Goal: Check status: Check status

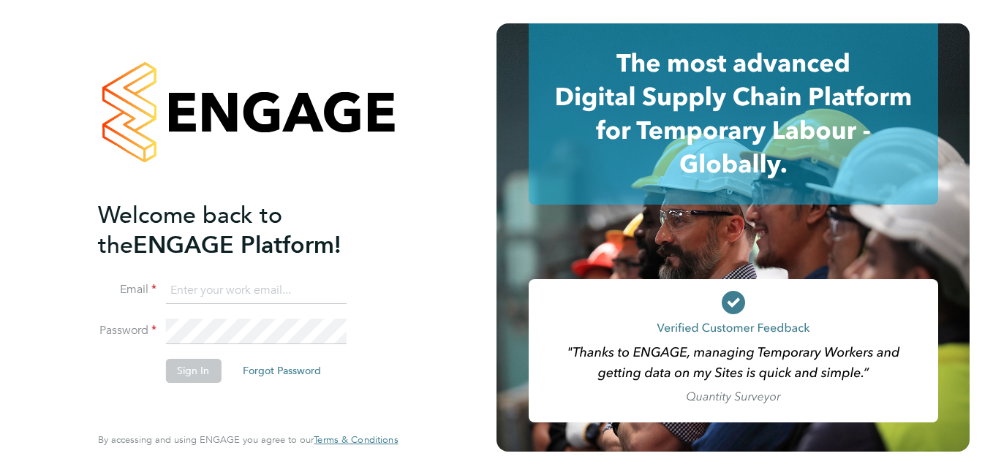
click at [273, 284] on input at bounding box center [255, 291] width 181 height 26
paste input "payroll.downloadqueries@hays.com"
type input "payroll.downloadqueries@hays.com"
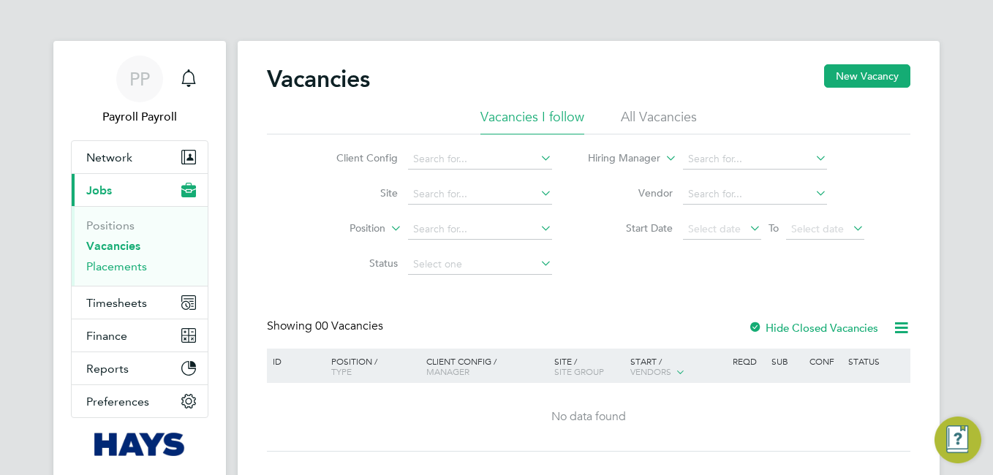
click at [118, 268] on link "Placements" at bounding box center [116, 267] width 61 height 14
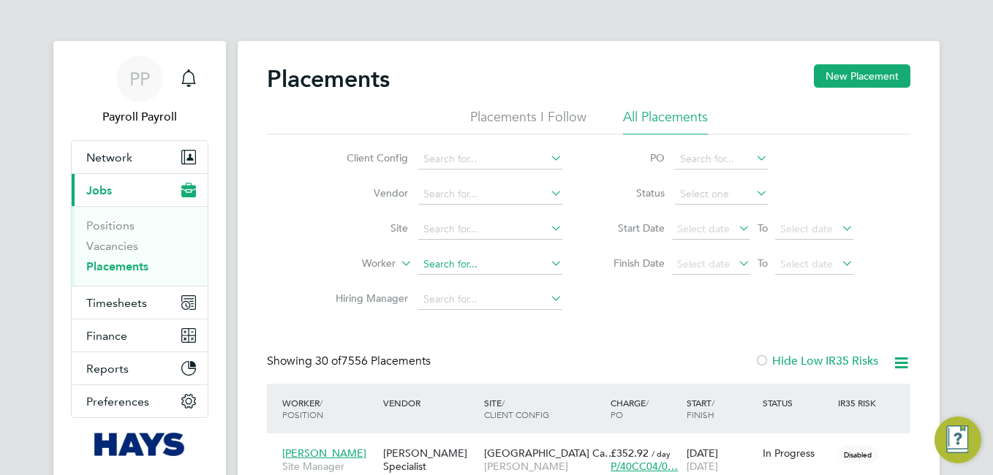
click at [450, 260] on input at bounding box center [490, 264] width 144 height 20
paste input "[PERSON_NAME]"
type input "[PERSON_NAME]"
click at [511, 283] on b "Buddug" at bounding box center [530, 285] width 38 height 12
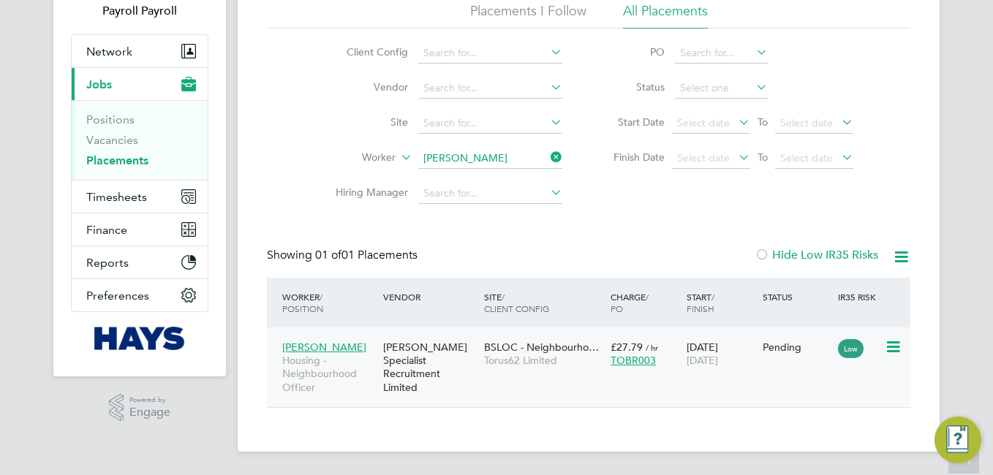
click at [490, 336] on div "BSLOC - Neighbourho… Torus62 Limited" at bounding box center [543, 353] width 126 height 41
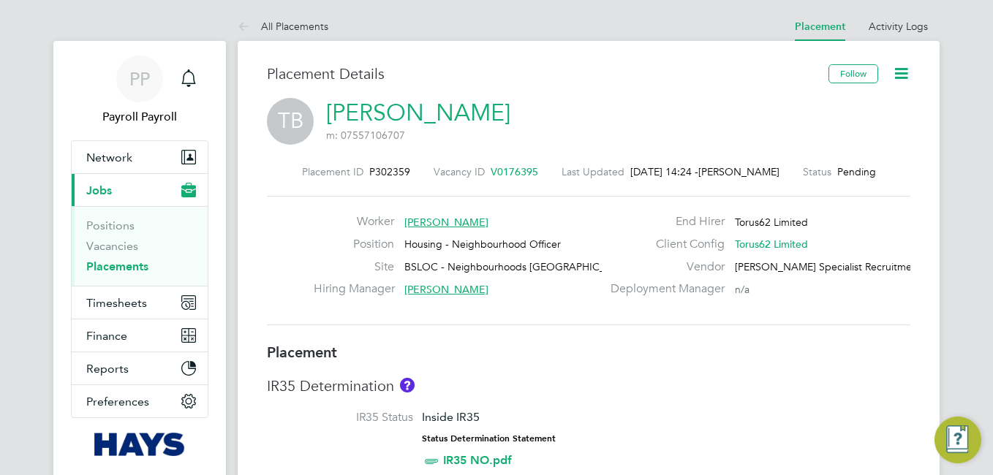
click at [382, 170] on span "P302359" at bounding box center [389, 171] width 41 height 13
drag, startPoint x: 376, startPoint y: 170, endPoint x: 423, endPoint y: 171, distance: 46.8
click at [423, 171] on div "Placement ID P302359 Vacancy ID V0176395 Last Updated [DATE] 14:24 - [PERSON_NA…" at bounding box center [588, 171] width 643 height 13
copy div "302359 Vacancy ID"
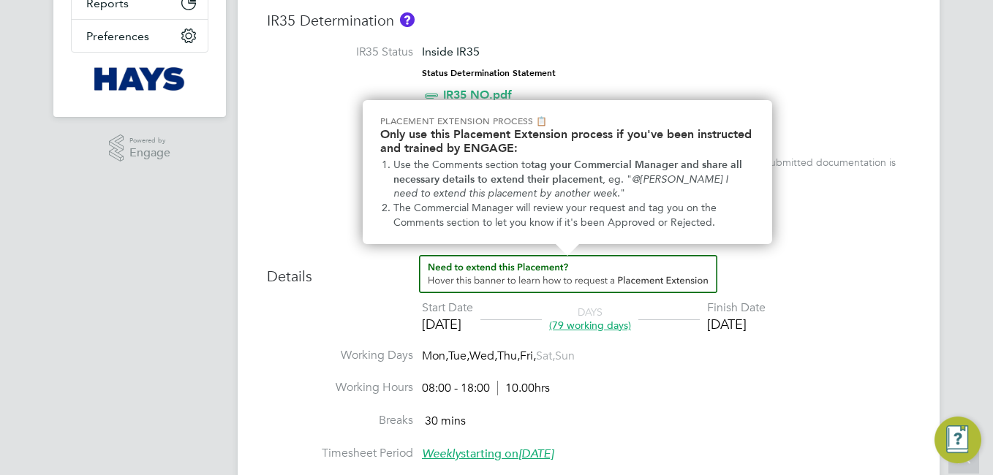
scroll to position [512, 0]
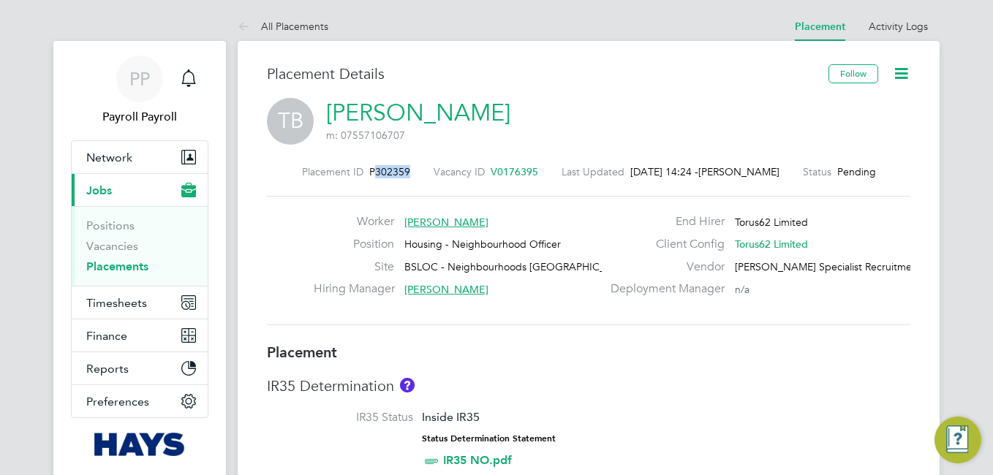
copy div "302359 Vacancy ID"
